Goal: Transaction & Acquisition: Purchase product/service

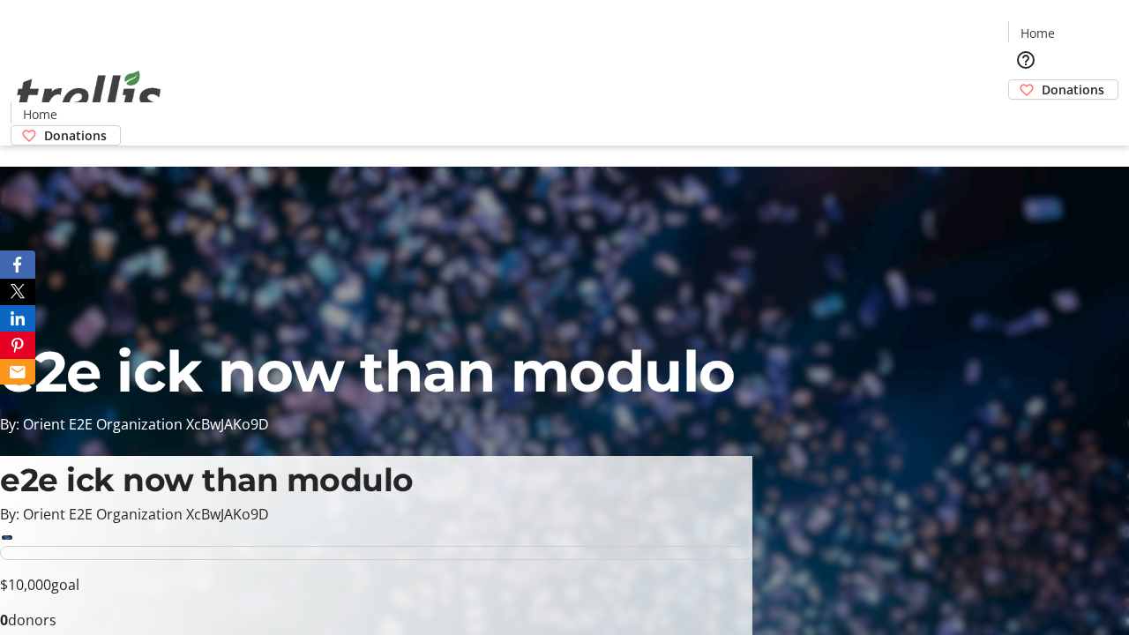
click at [1041, 80] on span "Donations" at bounding box center [1072, 89] width 63 height 19
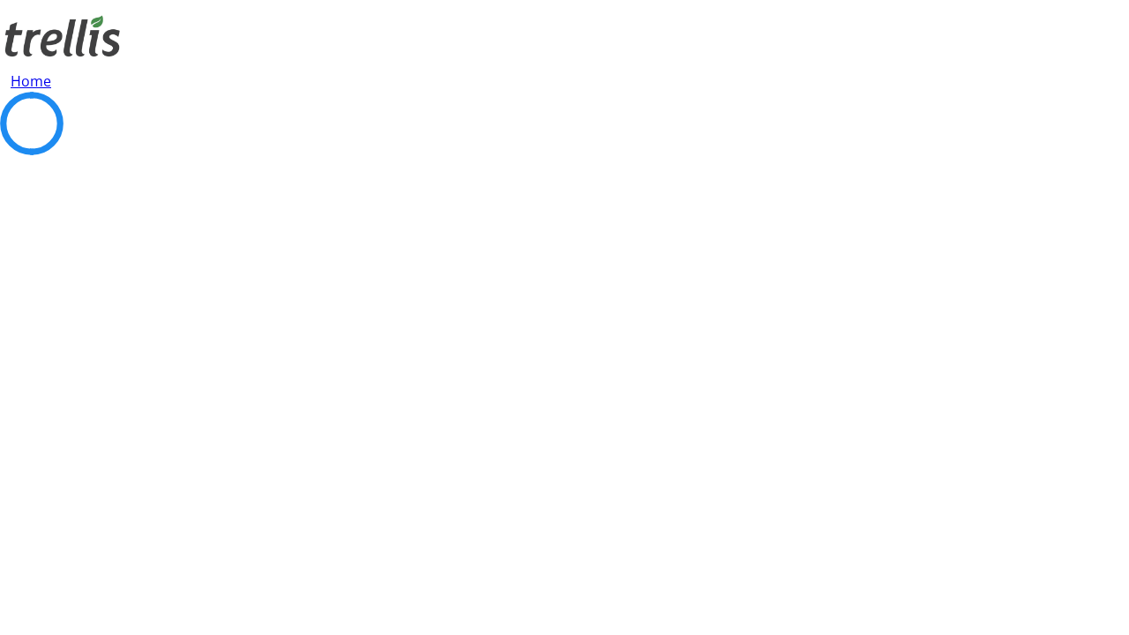
select select "CA"
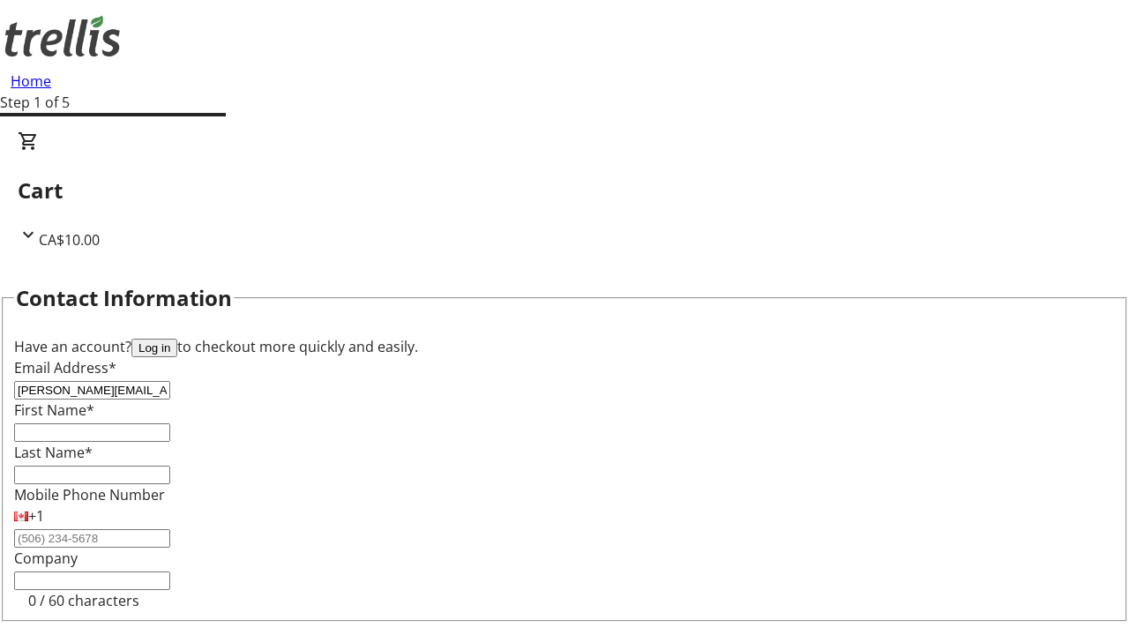
type input "[PERSON_NAME][EMAIL_ADDRESS][DOMAIN_NAME]"
type input "[PERSON_NAME]"
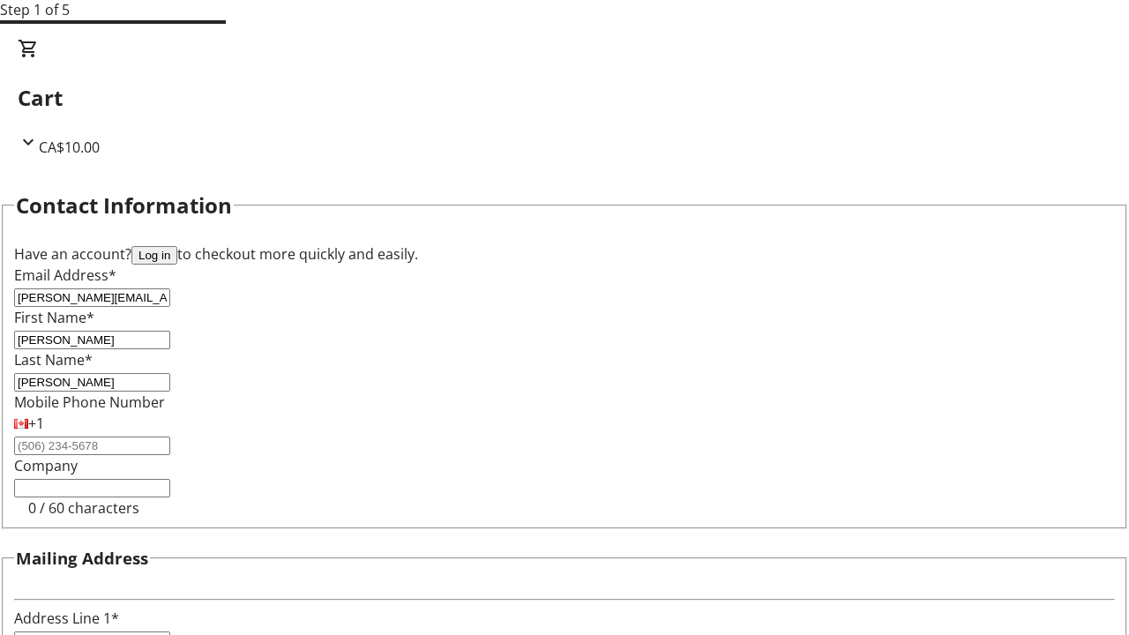
type input "[STREET_ADDRESS][PERSON_NAME]"
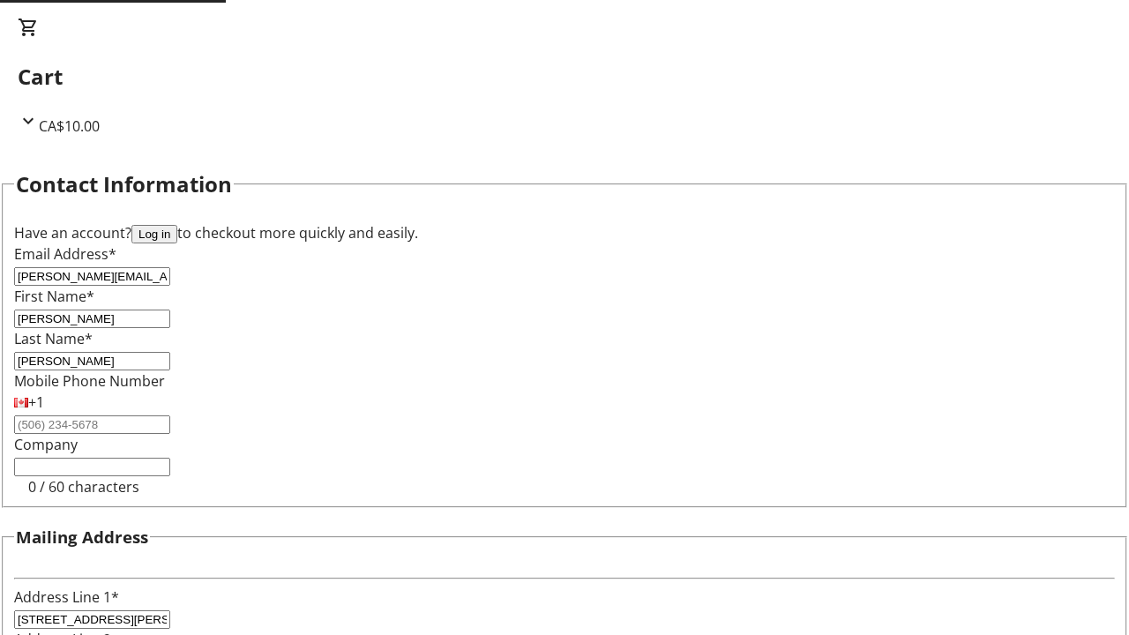
type input "Kelowna"
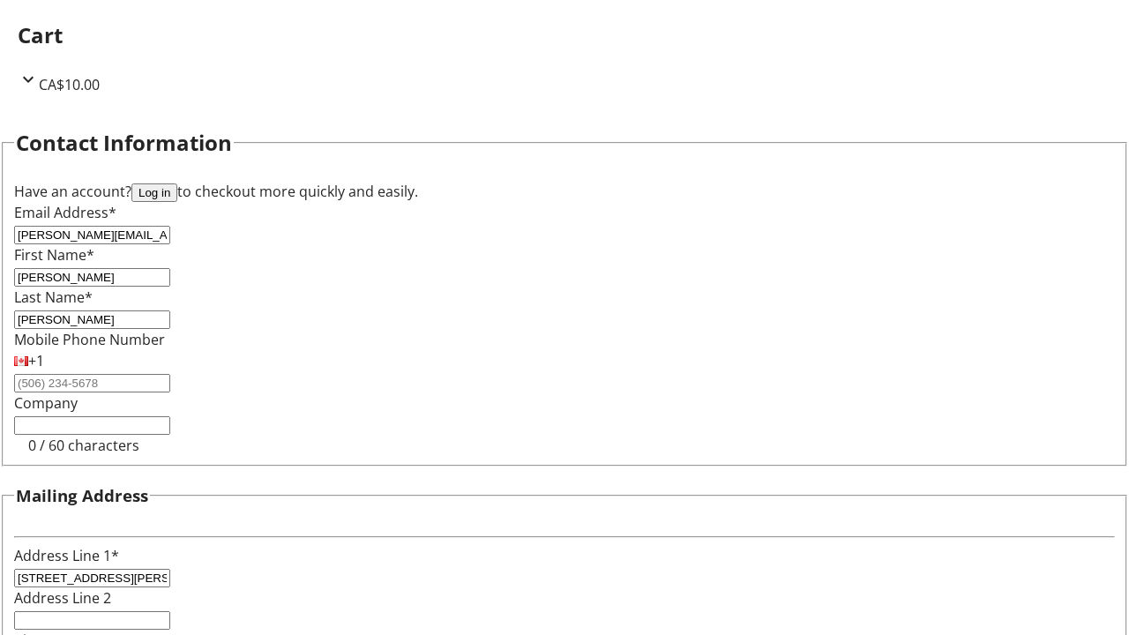
select select "BC"
type input "Kelowna"
type input "V1Y 0C2"
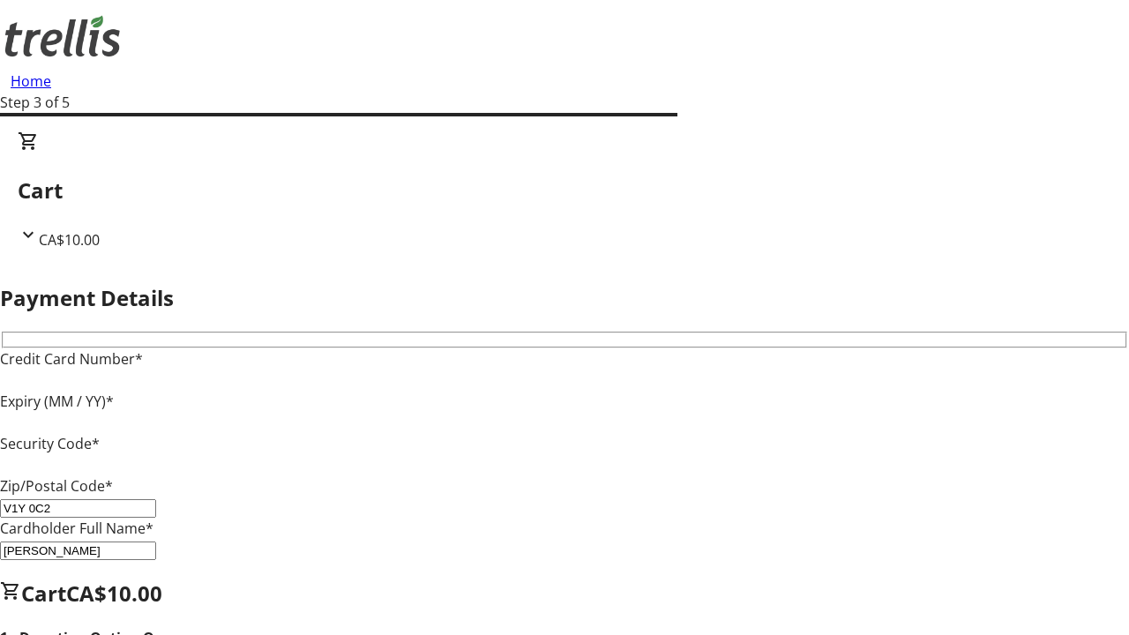
type input "V1Y 0C2"
